Goal: Find contact information: Find contact information

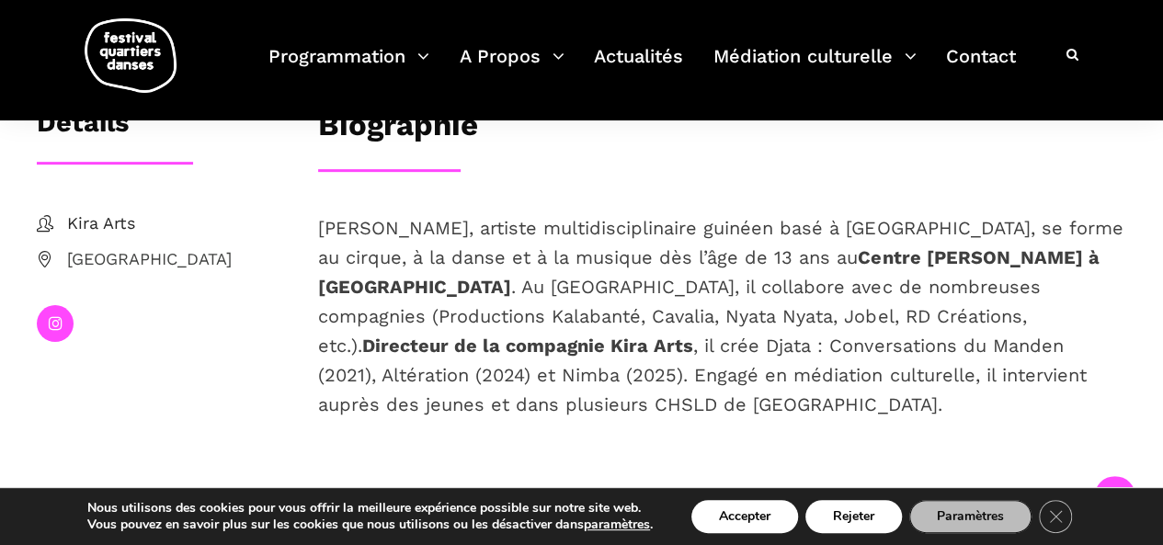
scroll to position [351, 0]
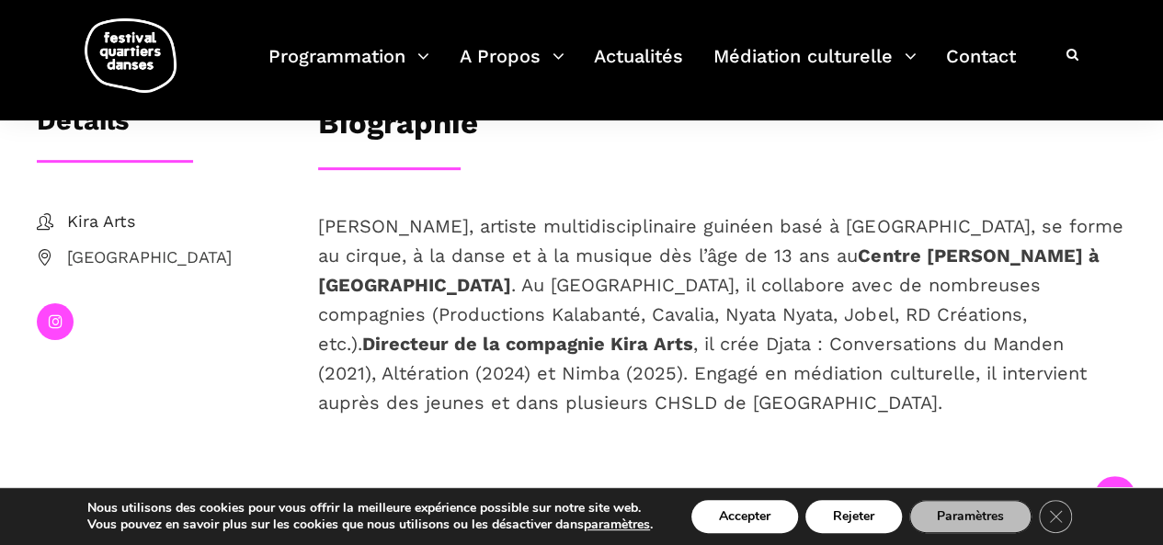
click at [693, 333] on strong "Directeur de la compagnie Kira Arts" at bounding box center [527, 344] width 331 height 22
click at [839, 521] on button "Rejeter" at bounding box center [853, 516] width 96 height 33
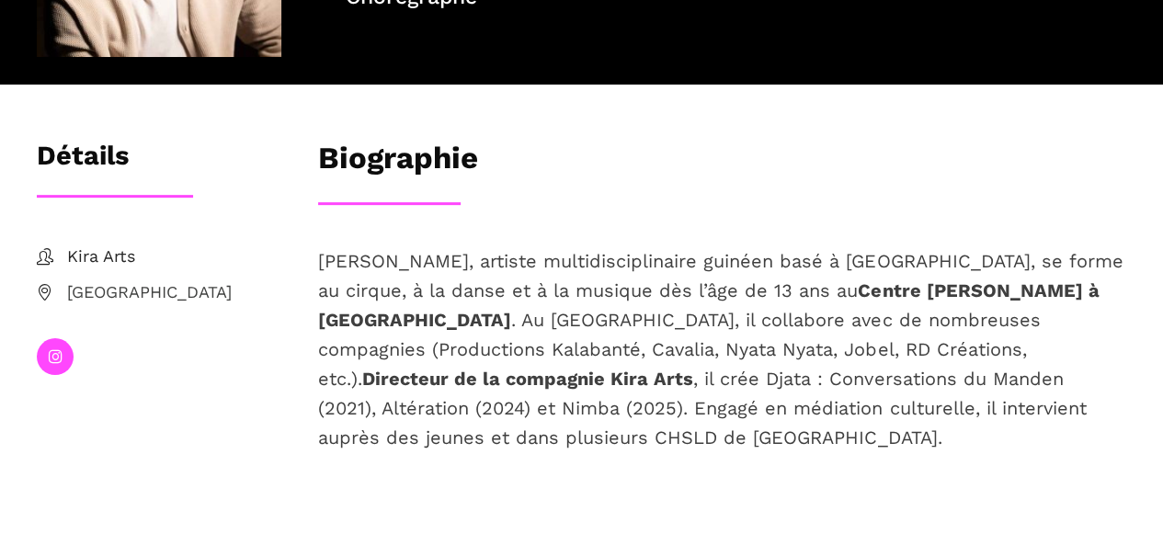
scroll to position [351, 0]
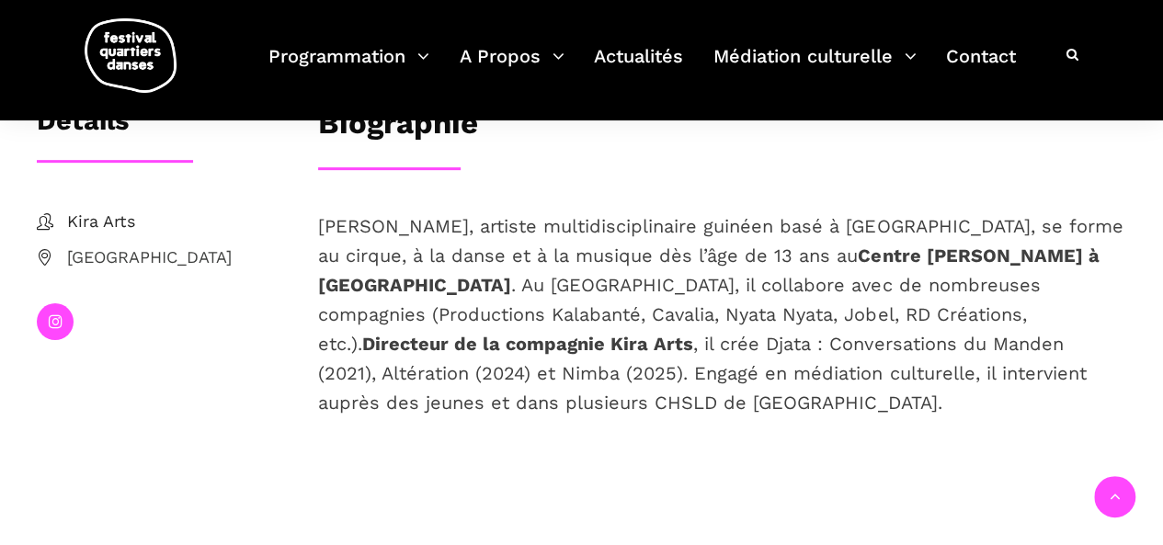
click at [727, 344] on span "[PERSON_NAME], artiste multidisciplinaire guinéen basé à [GEOGRAPHIC_DATA], se …" at bounding box center [720, 314] width 804 height 199
click at [693, 333] on strong "Directeur de la compagnie Kira Arts" at bounding box center [527, 344] width 331 height 22
click at [122, 213] on span "Kira Arts" at bounding box center [174, 222] width 214 height 27
click at [93, 225] on span "Kira Arts" at bounding box center [174, 222] width 214 height 27
